Goal: Task Accomplishment & Management: Use online tool/utility

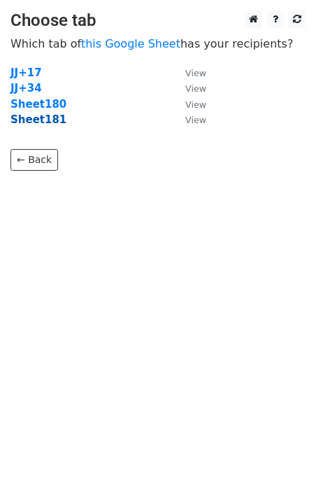
click at [46, 123] on strong "Sheet181" at bounding box center [38, 119] width 56 height 13
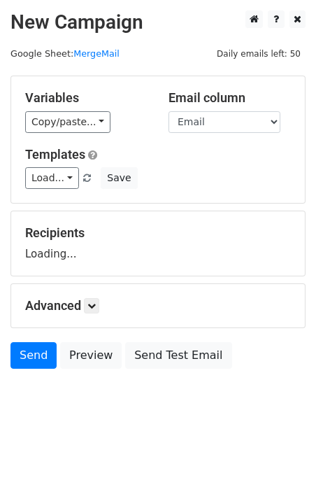
click at [63, 175] on link "Load..." at bounding box center [52, 178] width 54 height 22
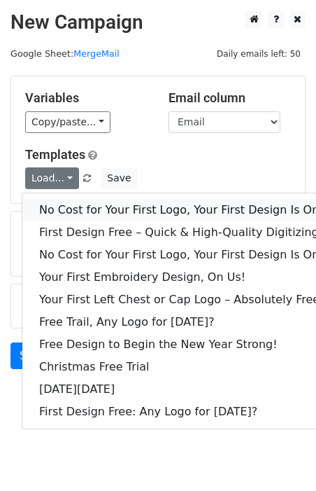
click at [78, 202] on link "No Cost for Your First Logo, Your First Design Is On Us!" at bounding box center [190, 210] width 336 height 22
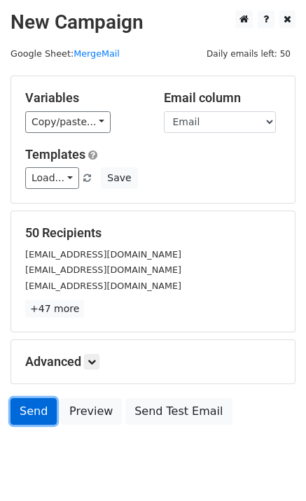
click at [34, 400] on link "Send" at bounding box center [33, 411] width 46 height 27
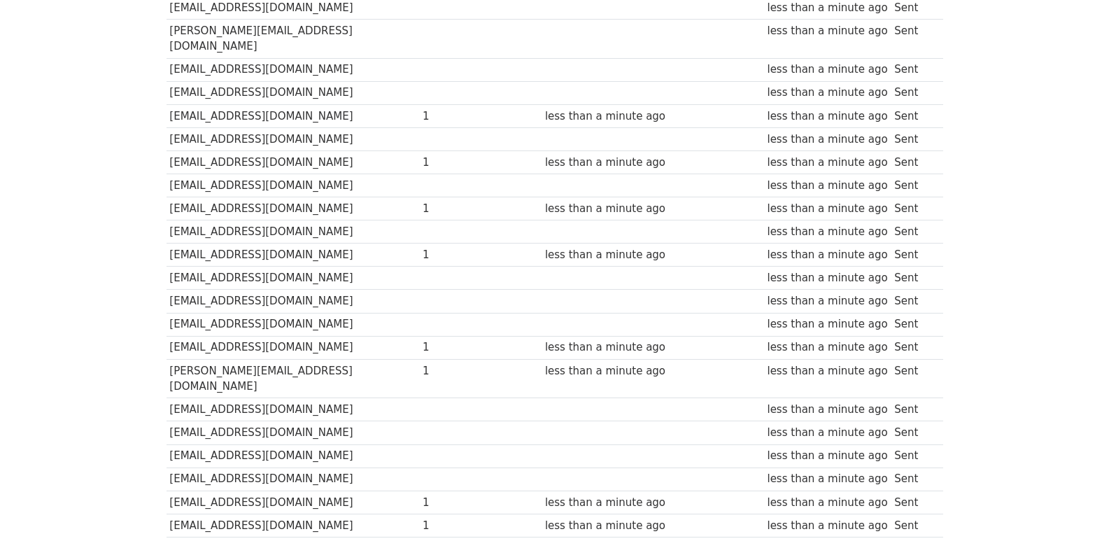
scroll to position [974, 0]
